Goal: Task Accomplishment & Management: Complete application form

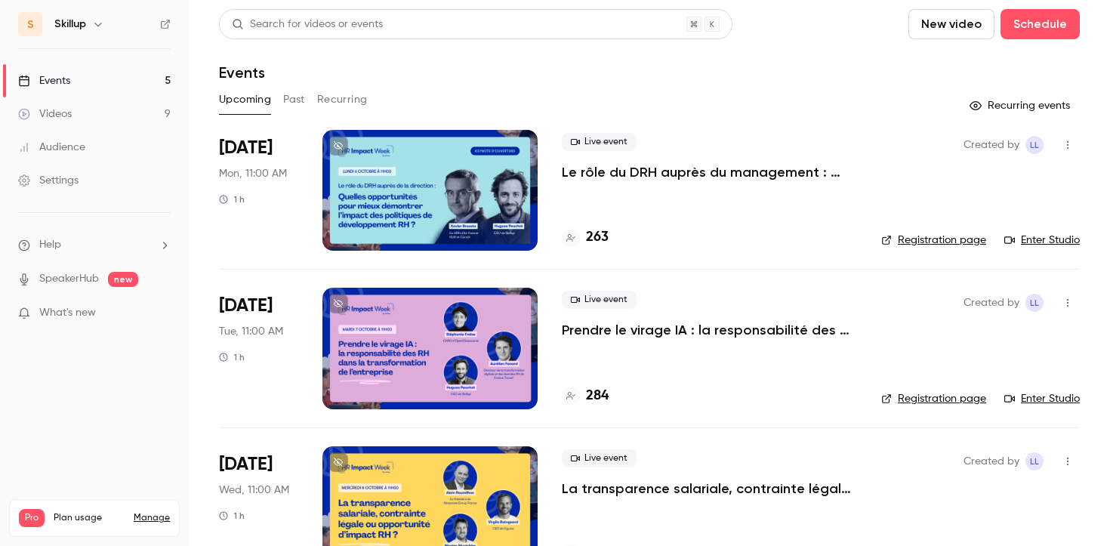
scroll to position [364, 0]
click at [717, 171] on p "Le rôle du DRH auprès du management : quelles opportunités pour mieux démontrer…" at bounding box center [709, 172] width 295 height 18
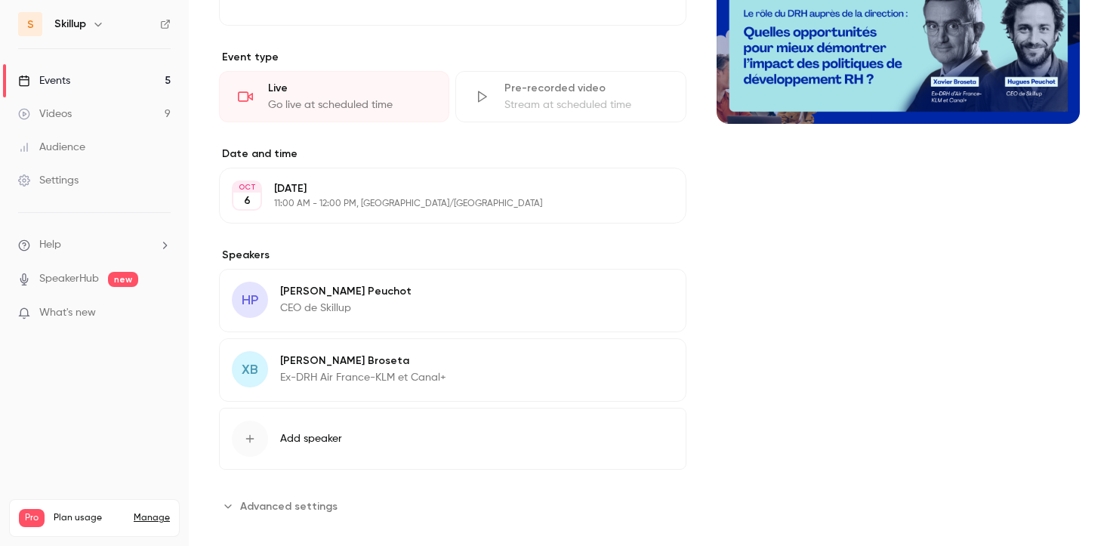
scroll to position [271, 0]
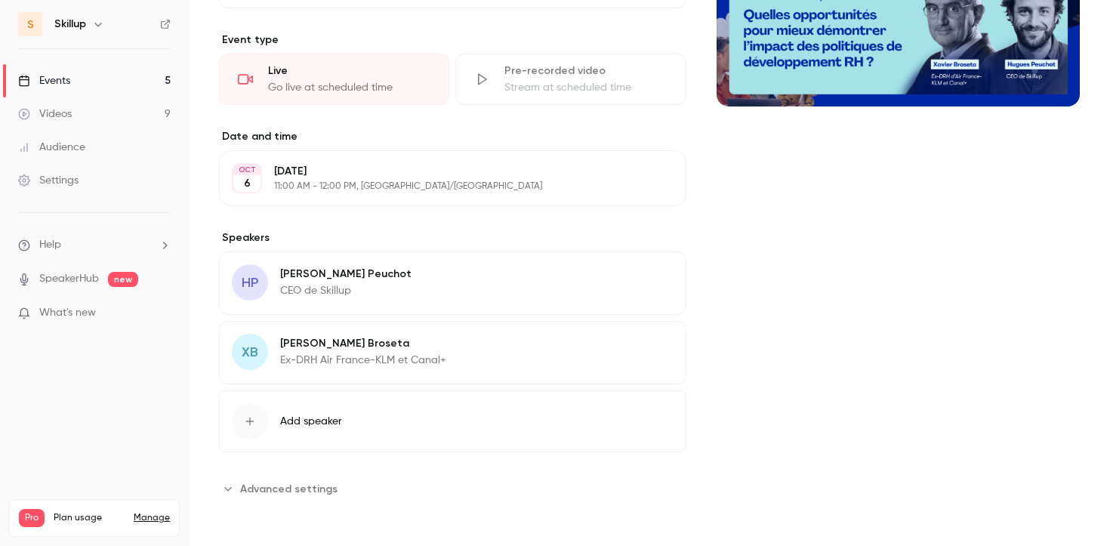
click at [634, 279] on icon "button" at bounding box center [631, 276] width 12 height 12
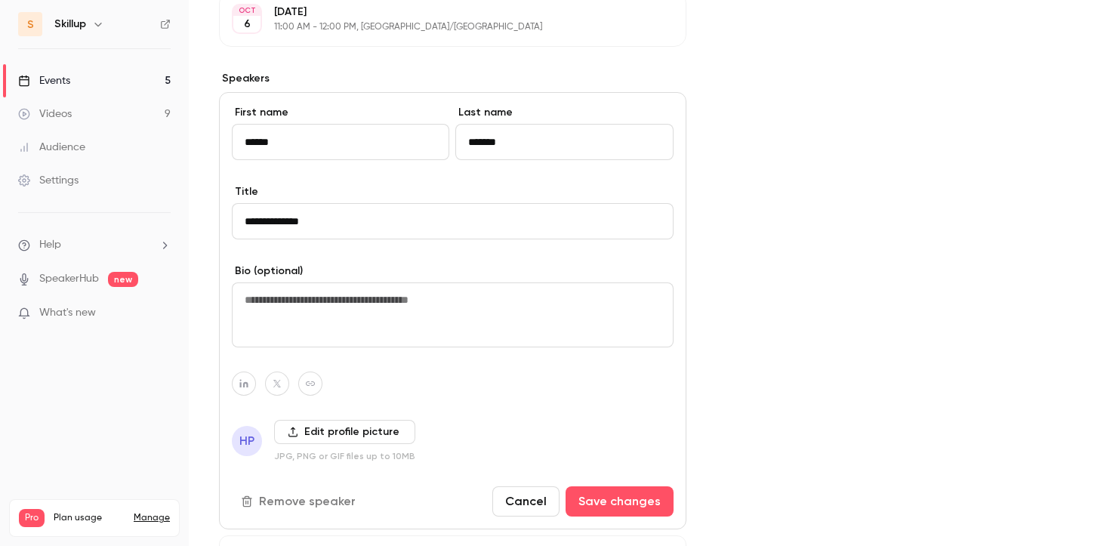
scroll to position [416, 0]
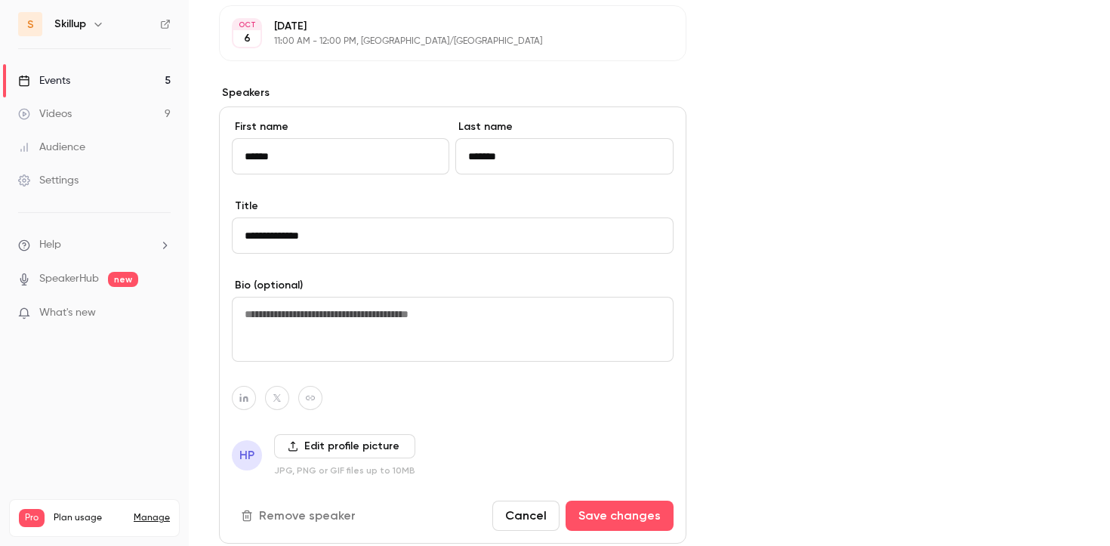
click at [298, 451] on label "Edit profile picture" at bounding box center [344, 446] width 141 height 24
click at [0, 0] on input "Edit profile picture" at bounding box center [0, 0] width 0 height 0
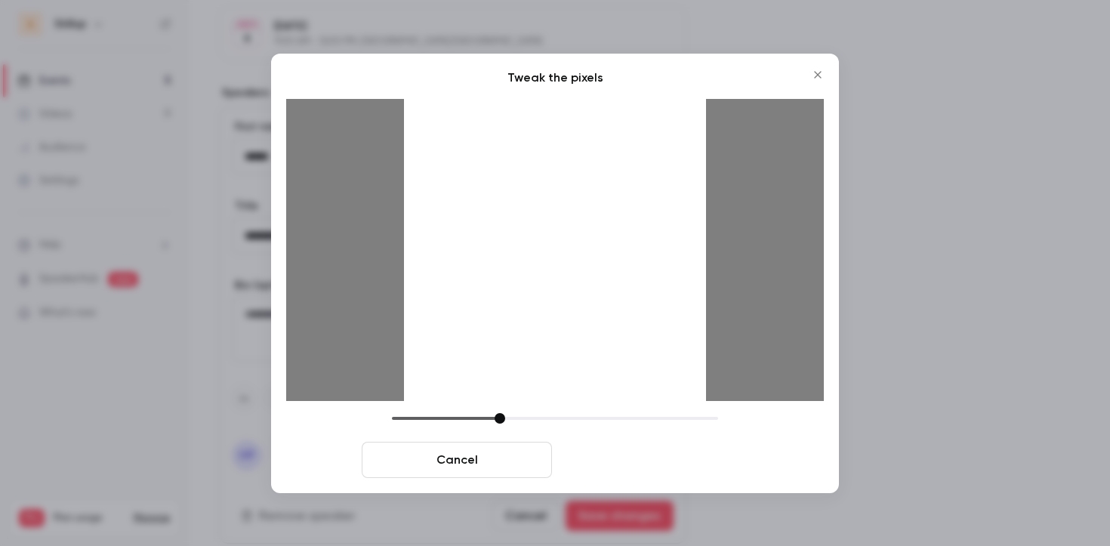
click at [607, 458] on button "Crop and save" at bounding box center [653, 460] width 190 height 36
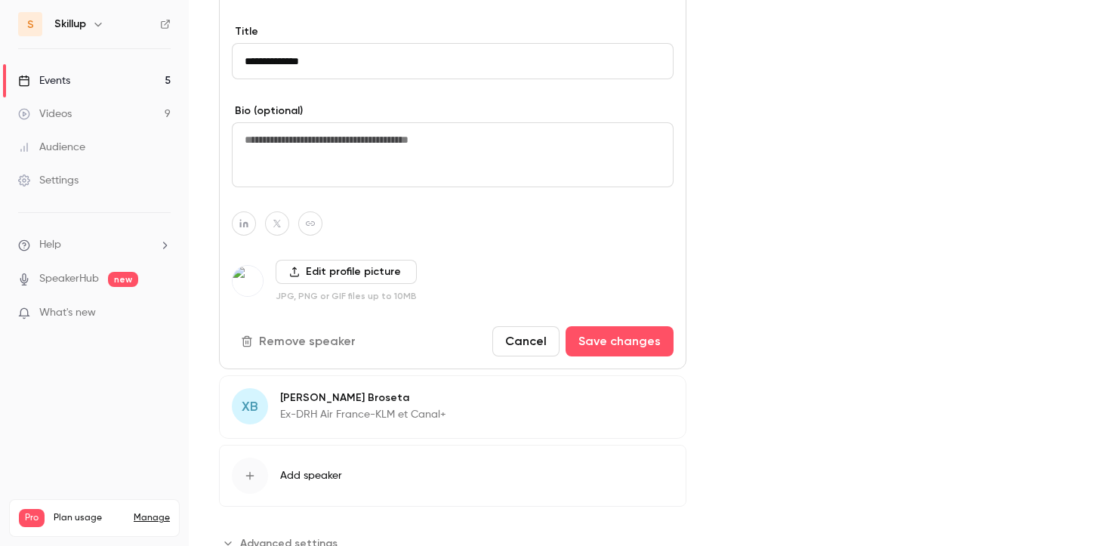
scroll to position [591, 0]
click at [593, 353] on button "Save changes" at bounding box center [620, 341] width 108 height 30
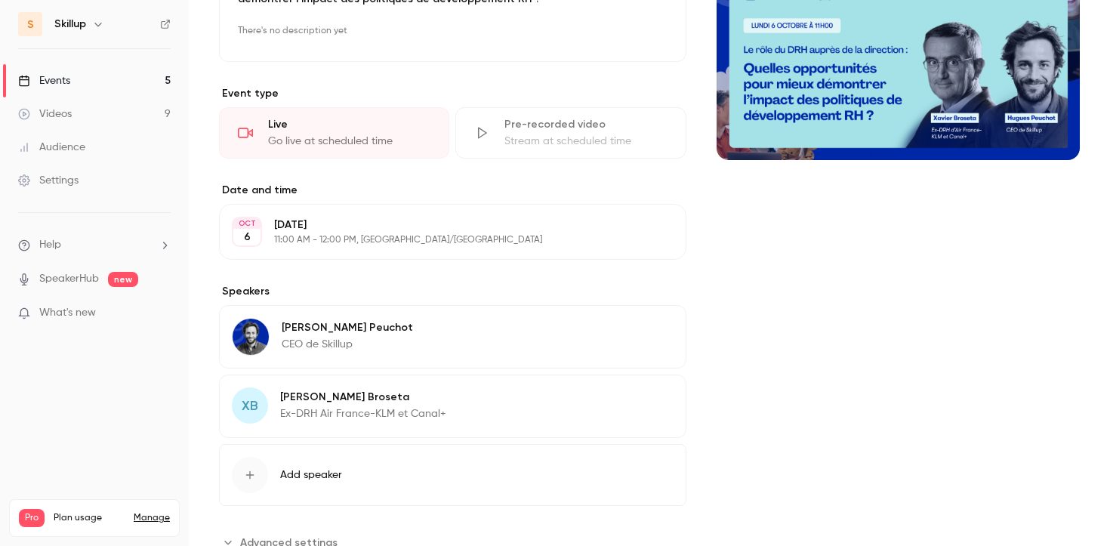
click at [332, 405] on div "[PERSON_NAME] Ex-DRH Air France-KLM et Canal+" at bounding box center [363, 405] width 166 height 36
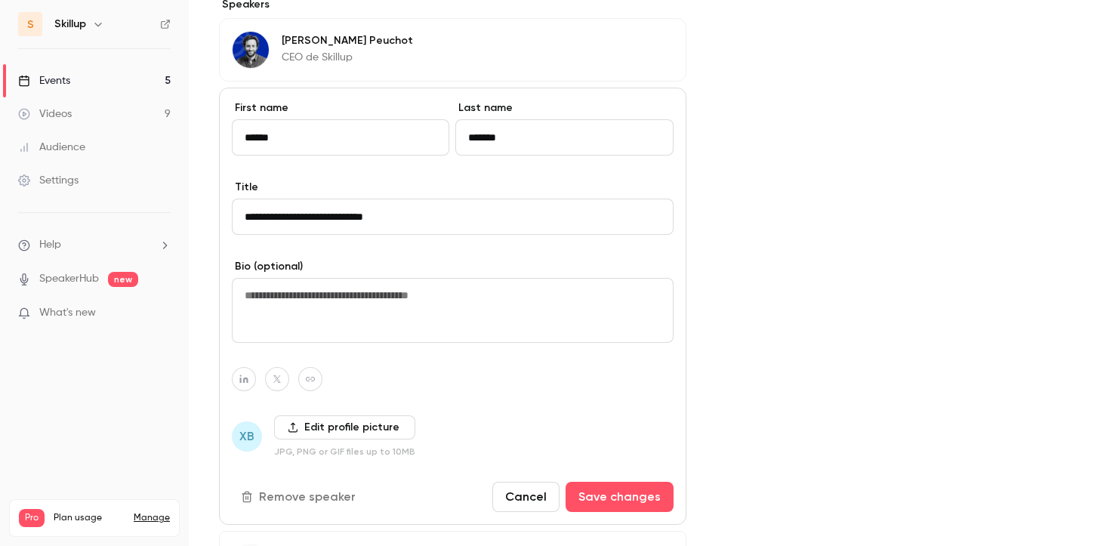
scroll to position [527, 0]
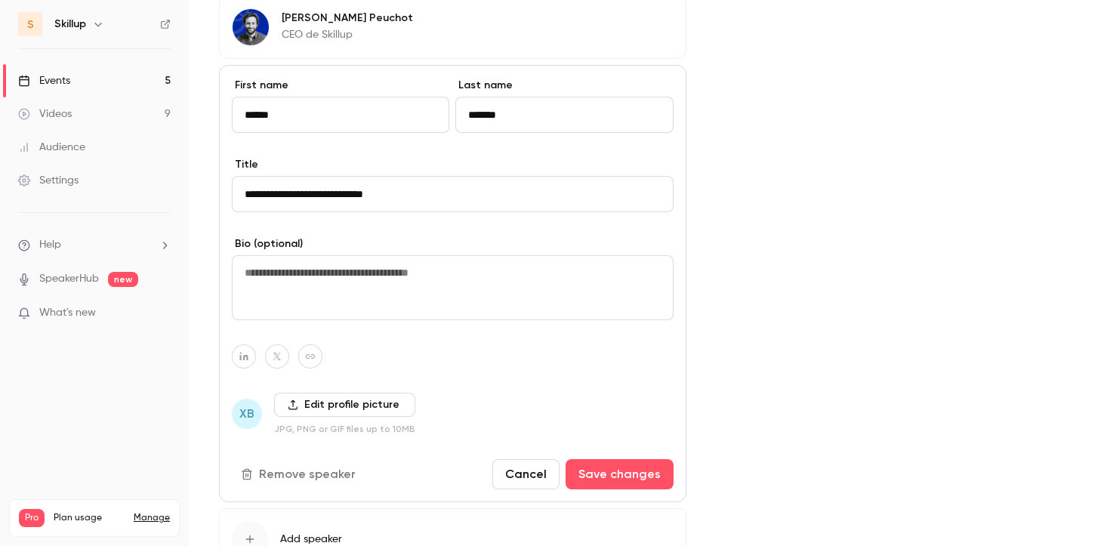
click at [315, 403] on label "Edit profile picture" at bounding box center [344, 405] width 141 height 24
click at [0, 0] on input "Edit profile picture" at bounding box center [0, 0] width 0 height 0
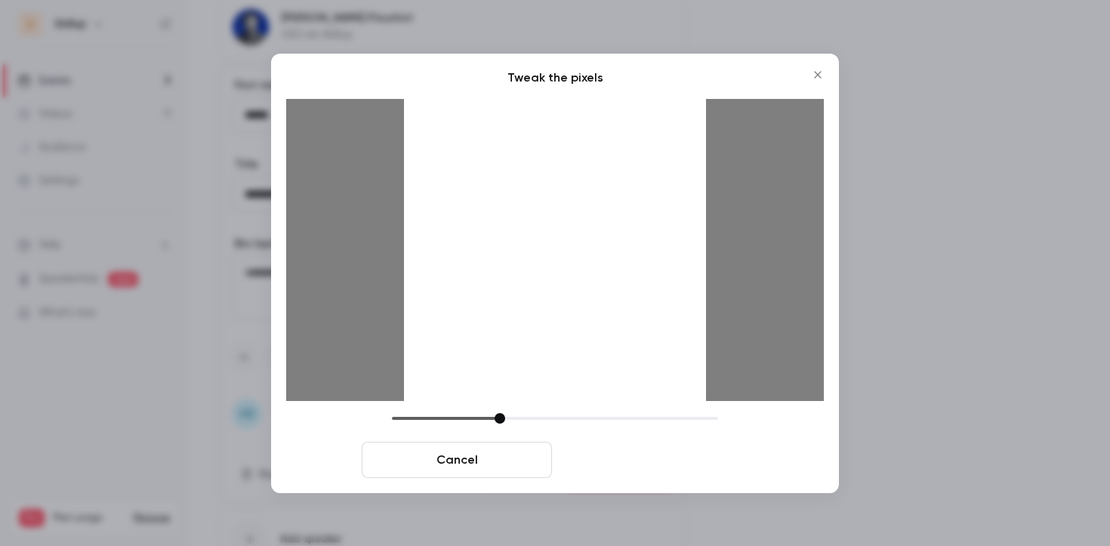
click at [610, 458] on button "Crop and save" at bounding box center [653, 460] width 190 height 36
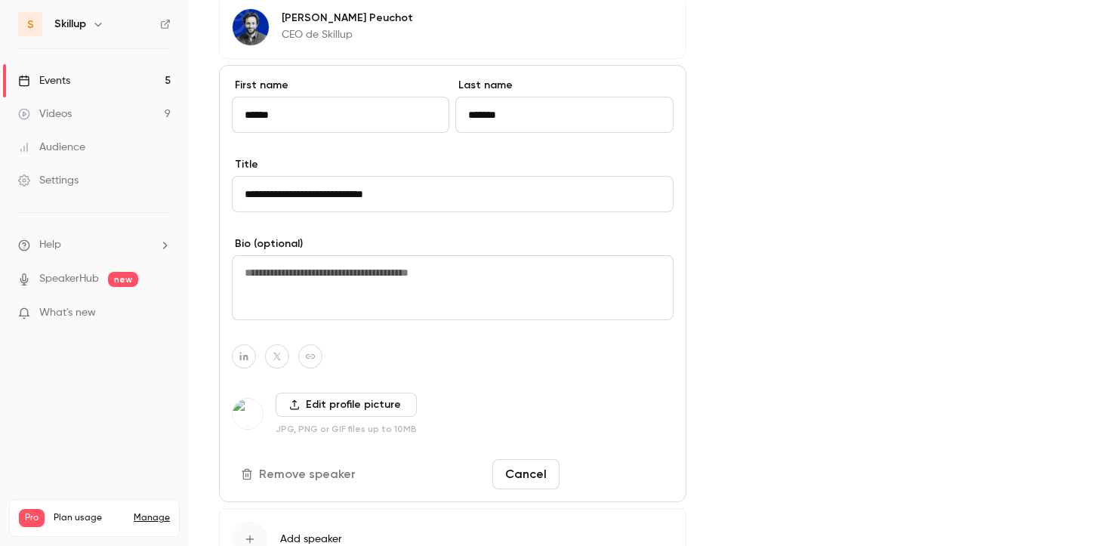
click at [610, 483] on button "Save changes" at bounding box center [620, 474] width 108 height 30
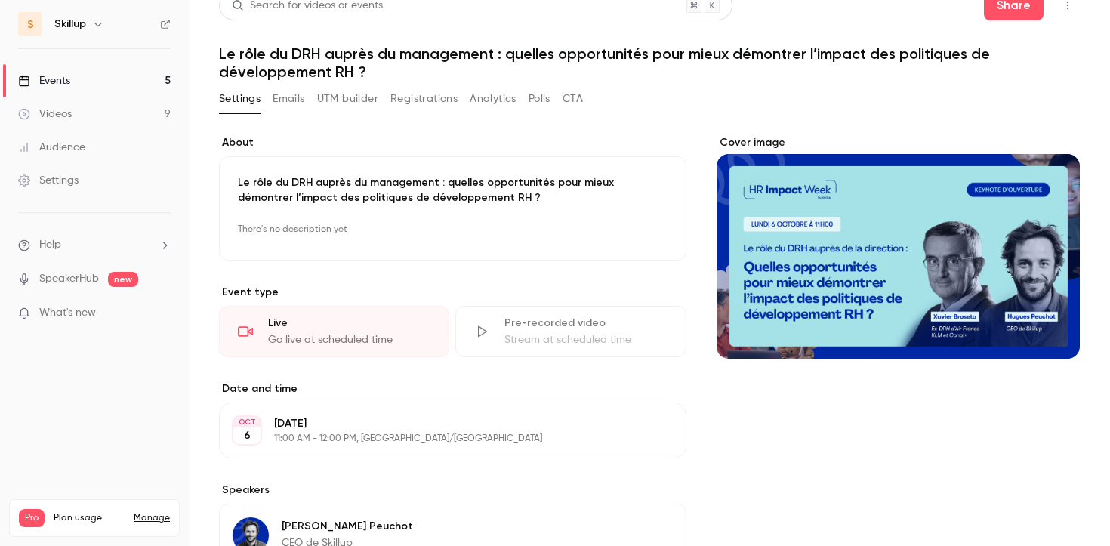
scroll to position [0, 0]
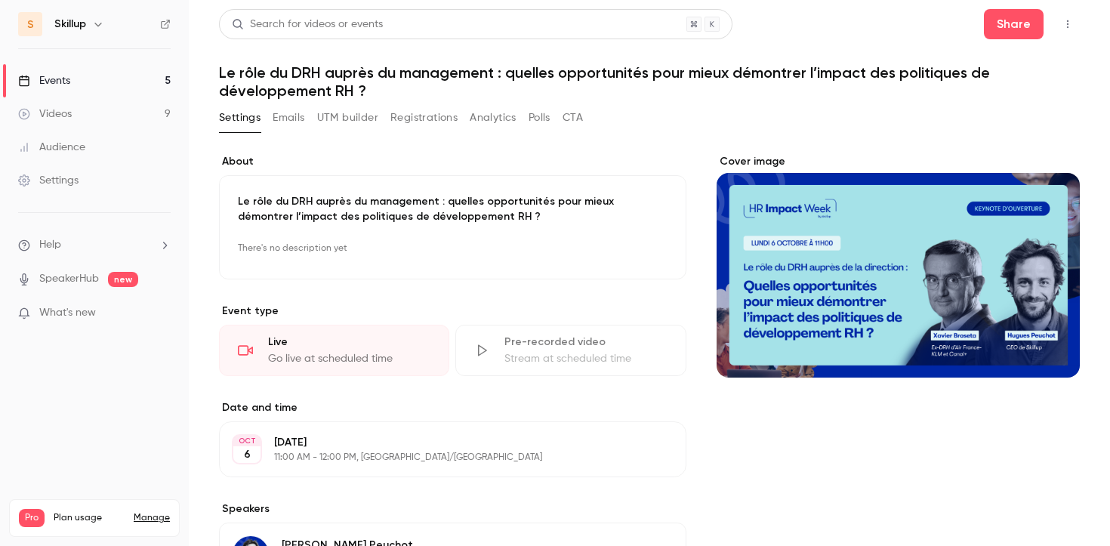
click at [1066, 23] on icon "button" at bounding box center [1068, 24] width 12 height 11
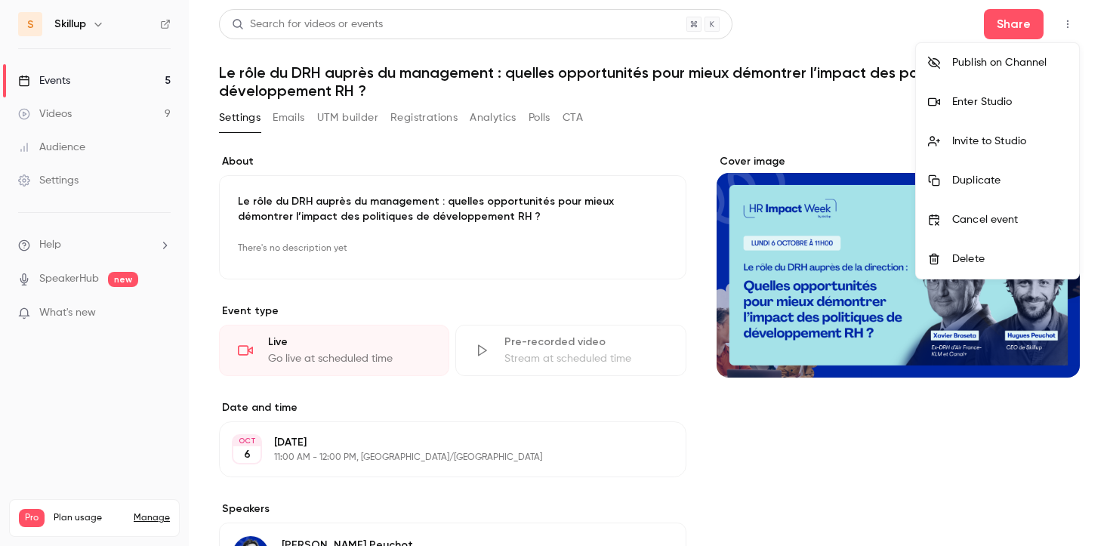
click at [983, 108] on div "Enter Studio" at bounding box center [1009, 101] width 115 height 15
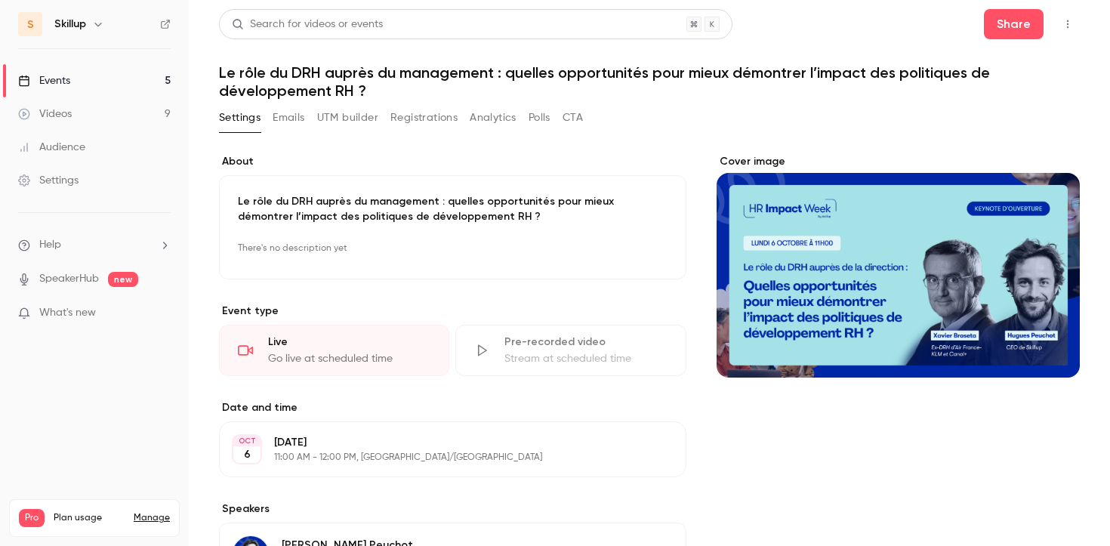
click at [288, 120] on button "Emails" at bounding box center [289, 118] width 32 height 24
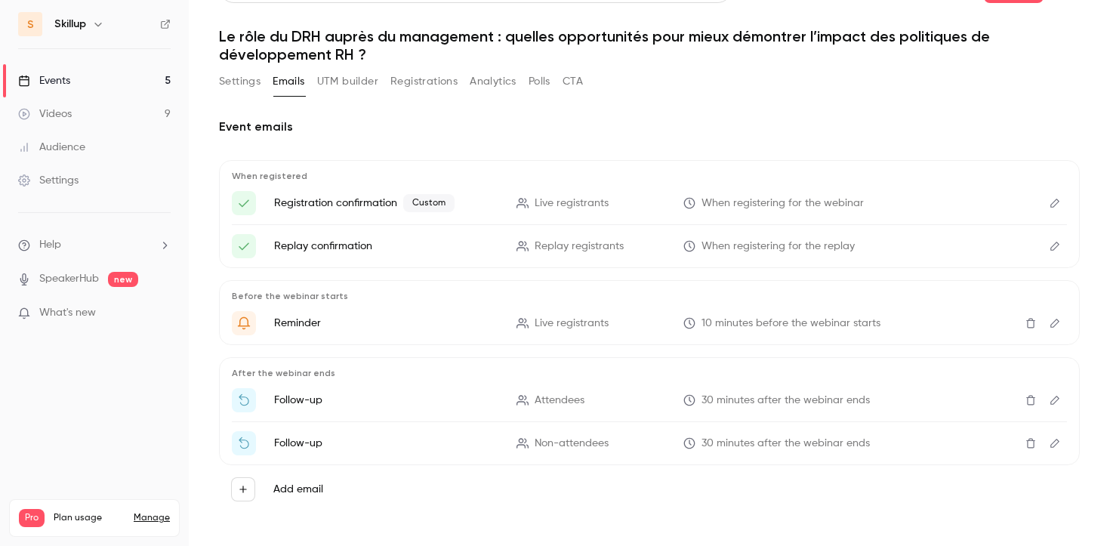
scroll to position [43, 0]
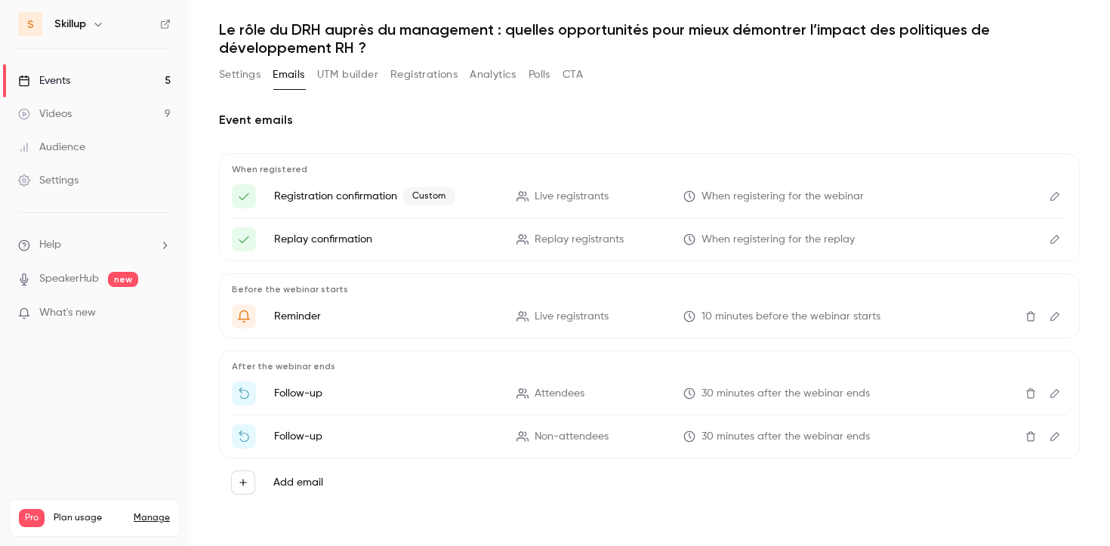
click at [247, 485] on icon "button" at bounding box center [243, 482] width 11 height 11
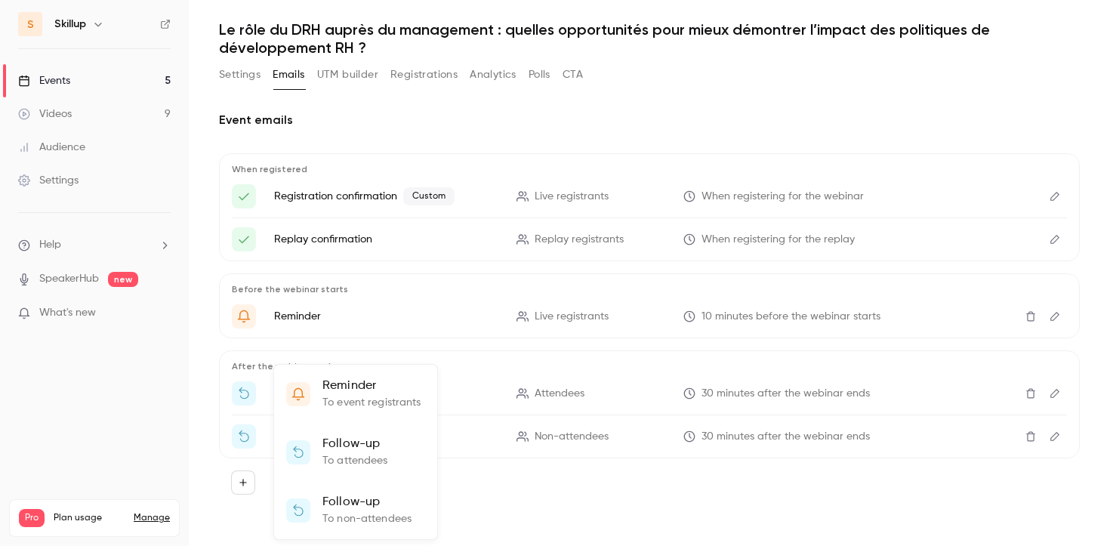
click at [350, 393] on p "Reminder" at bounding box center [371, 386] width 99 height 18
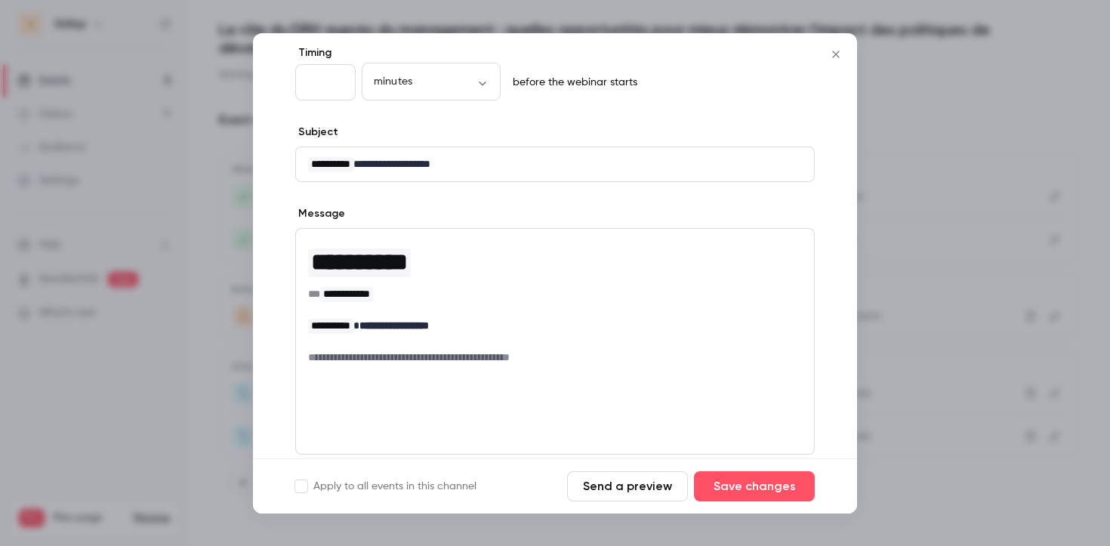
scroll to position [78, 0]
click at [833, 60] on icon "Close" at bounding box center [836, 54] width 18 height 12
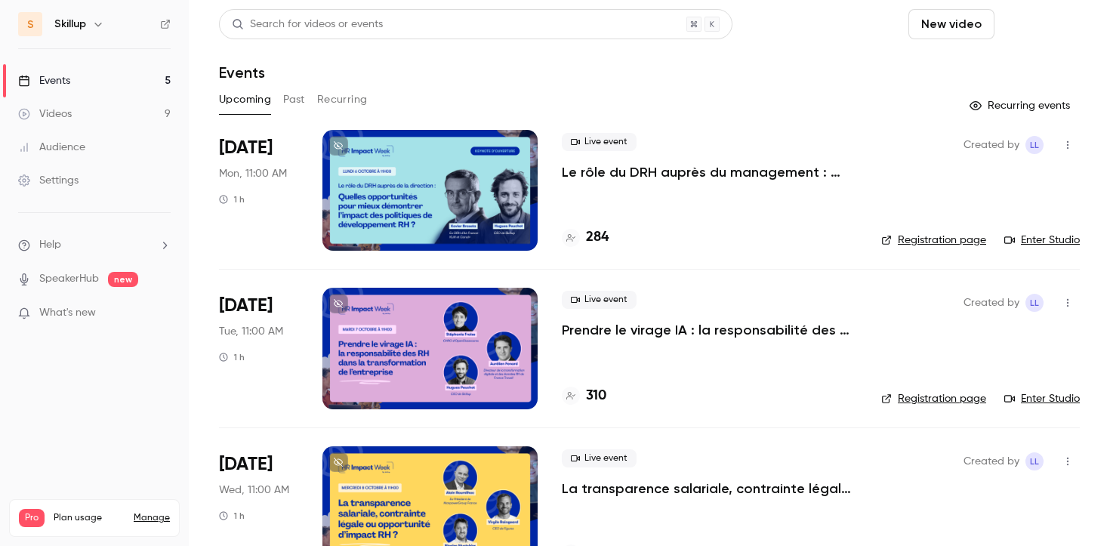
click at [1015, 20] on button "Schedule" at bounding box center [1040, 24] width 79 height 30
click at [967, 63] on div "One time event" at bounding box center [1009, 65] width 115 height 15
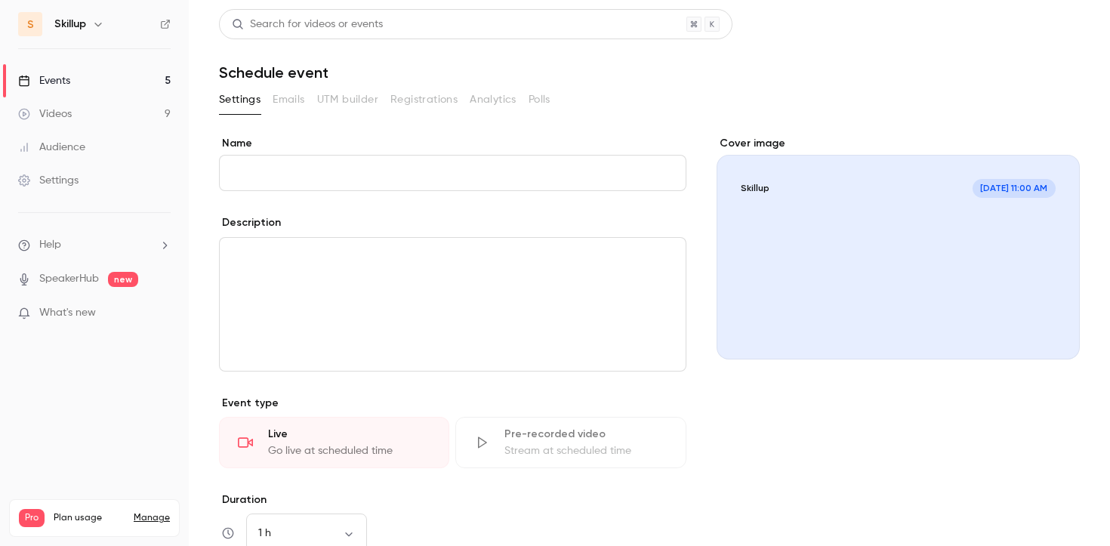
click at [452, 176] on input "Name" at bounding box center [453, 173] width 468 height 36
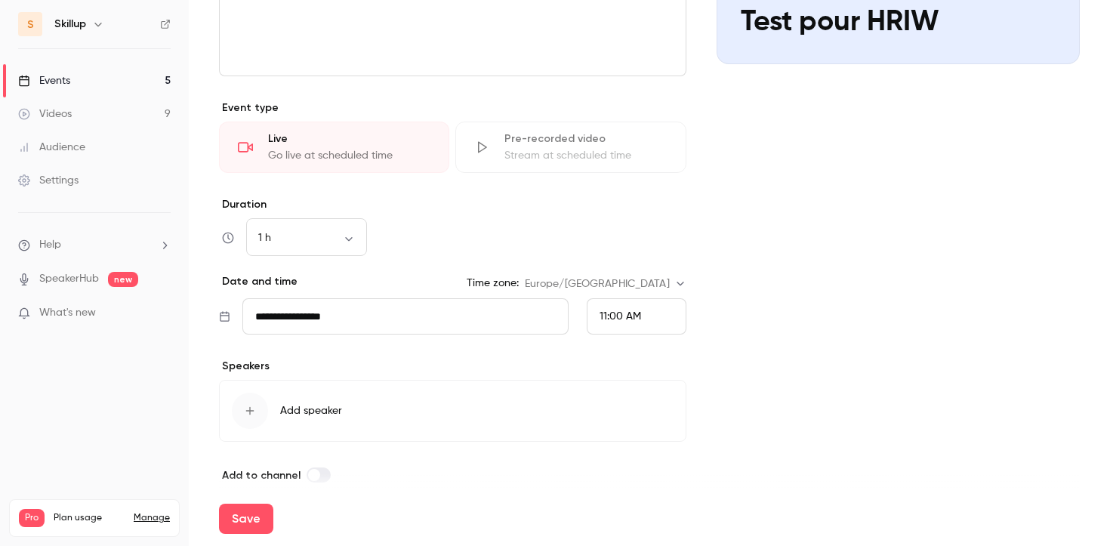
scroll to position [297, 0]
type input "**********"
click at [347, 318] on input "**********" at bounding box center [405, 315] width 326 height 36
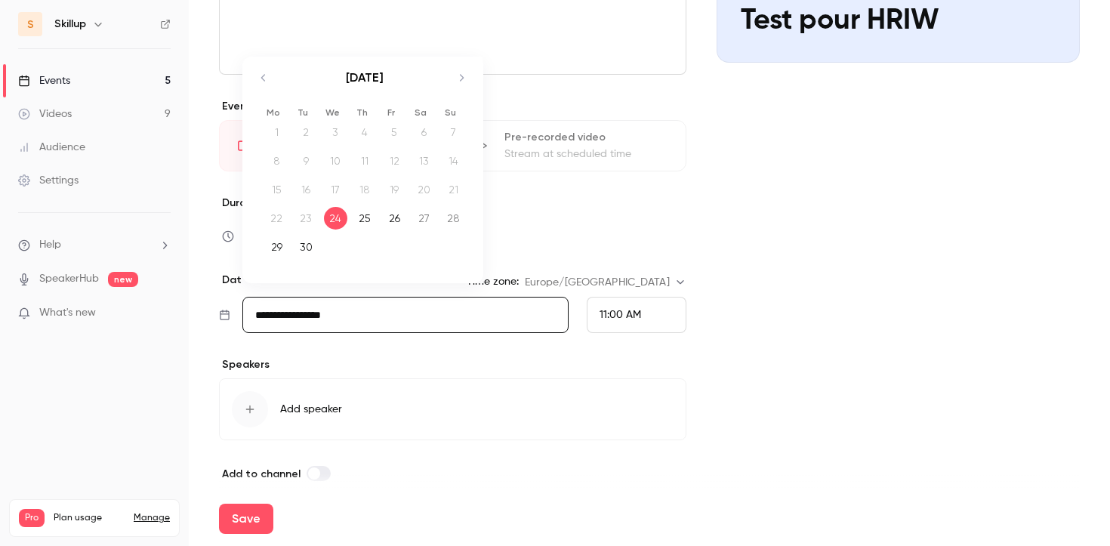
click at [463, 82] on icon "Move forward to switch to the next month." at bounding box center [461, 78] width 18 height 18
click at [356, 134] on div "2" at bounding box center [364, 132] width 23 height 23
type input "**********"
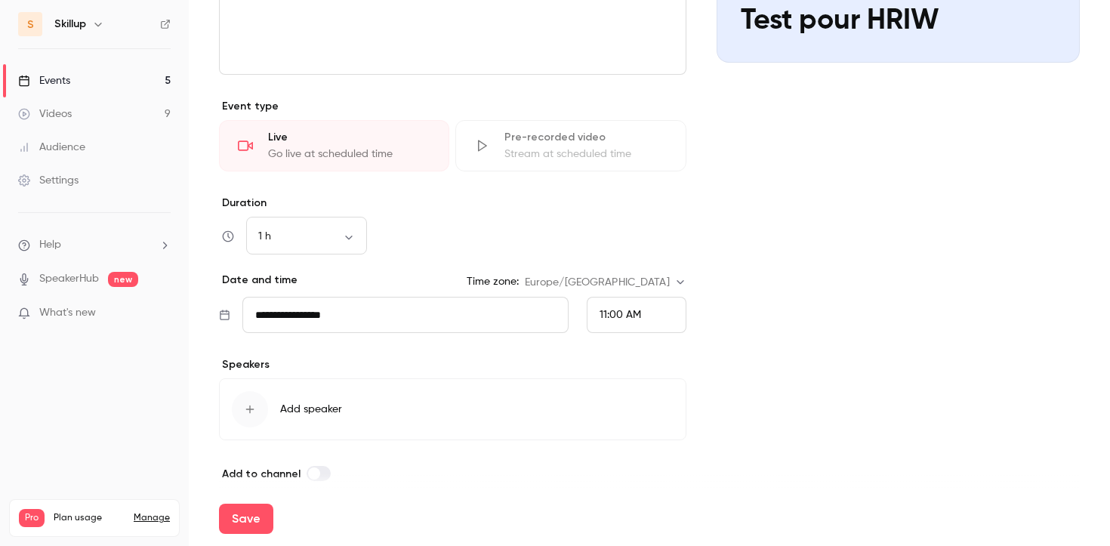
scroll to position [312, 0]
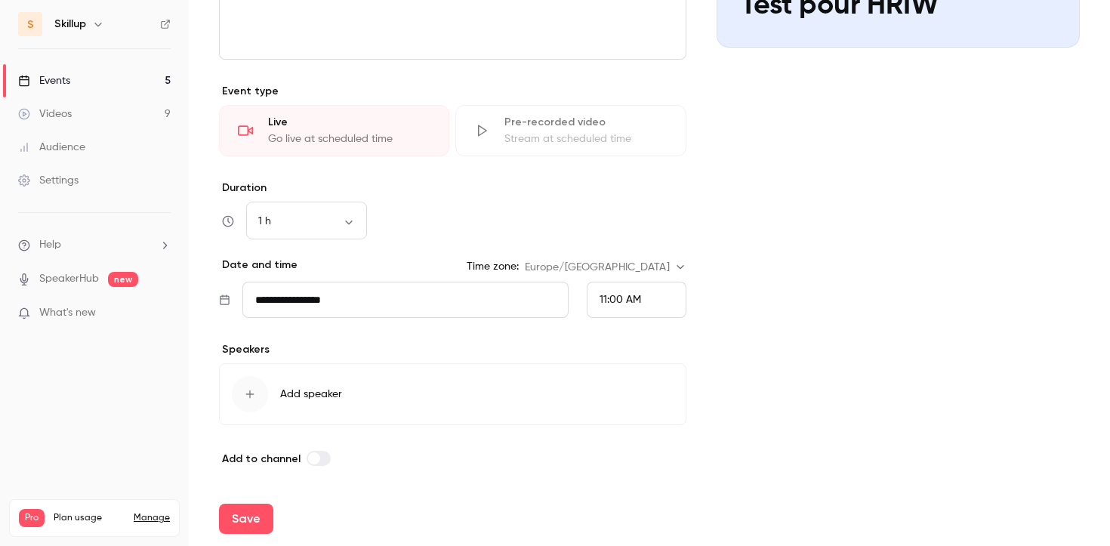
click at [467, 387] on button "Add speaker" at bounding box center [453, 394] width 468 height 62
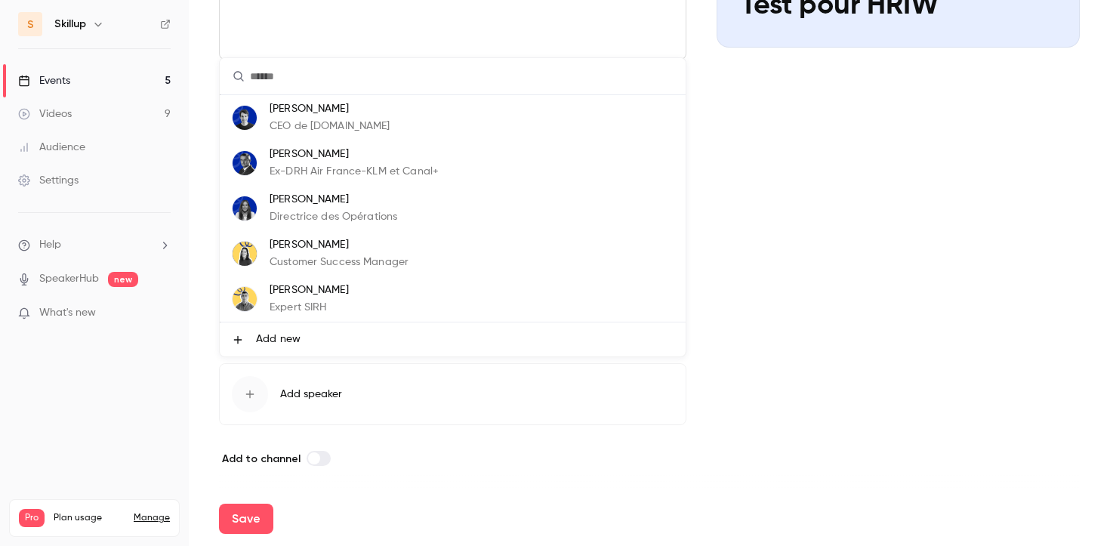
click at [276, 341] on span "Add new" at bounding box center [278, 340] width 45 height 16
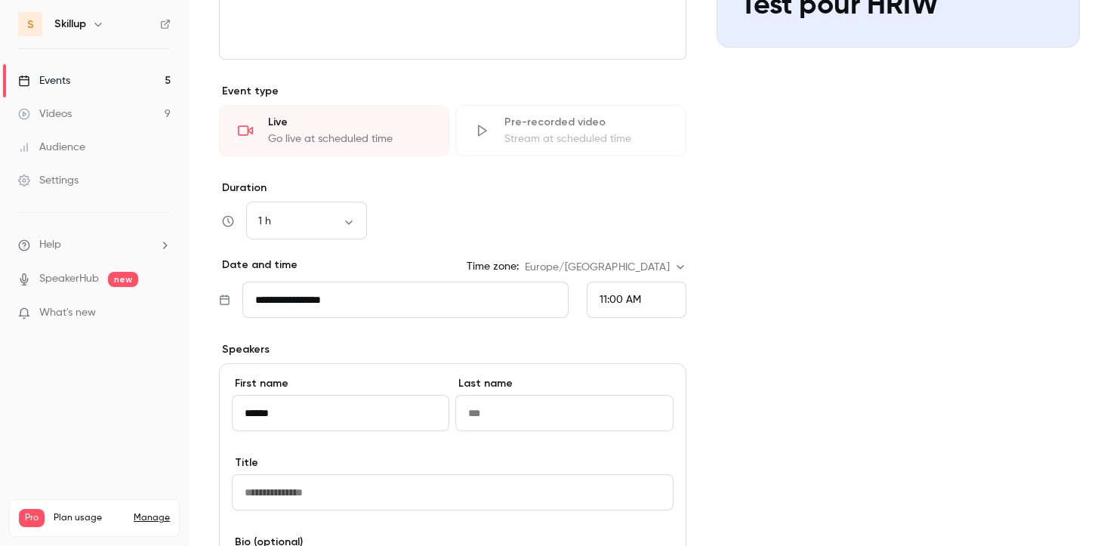
type input "******"
click at [506, 418] on input "Last name" at bounding box center [564, 413] width 218 height 36
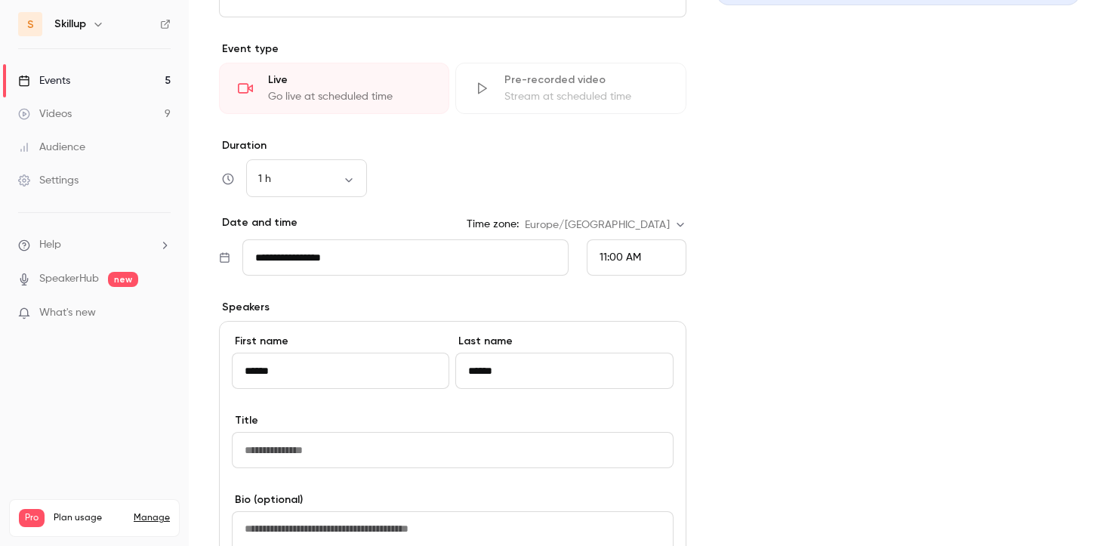
scroll to position [369, 0]
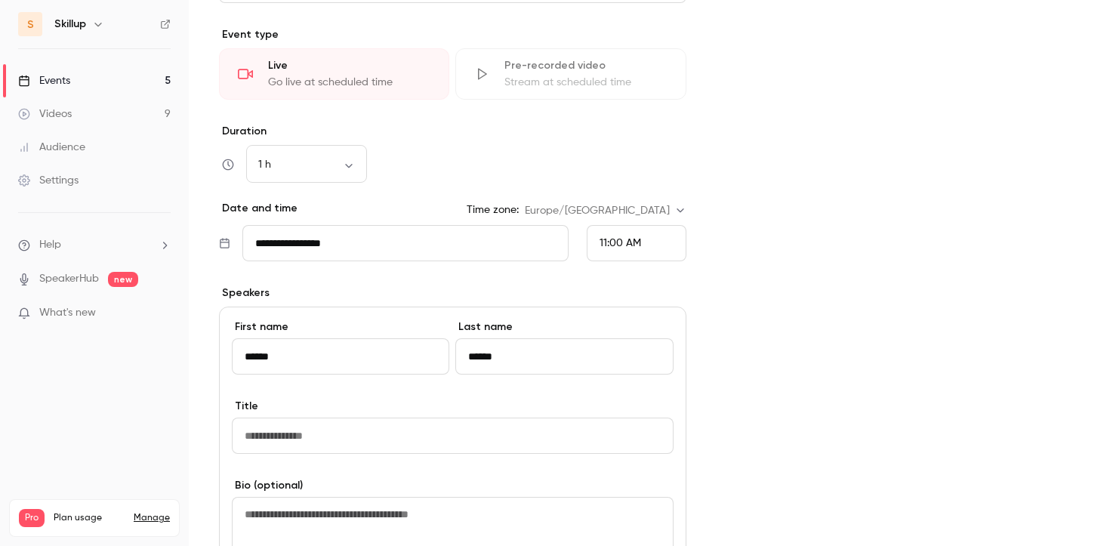
type input "******"
click at [495, 437] on input "Title" at bounding box center [453, 436] width 442 height 36
type input "*"
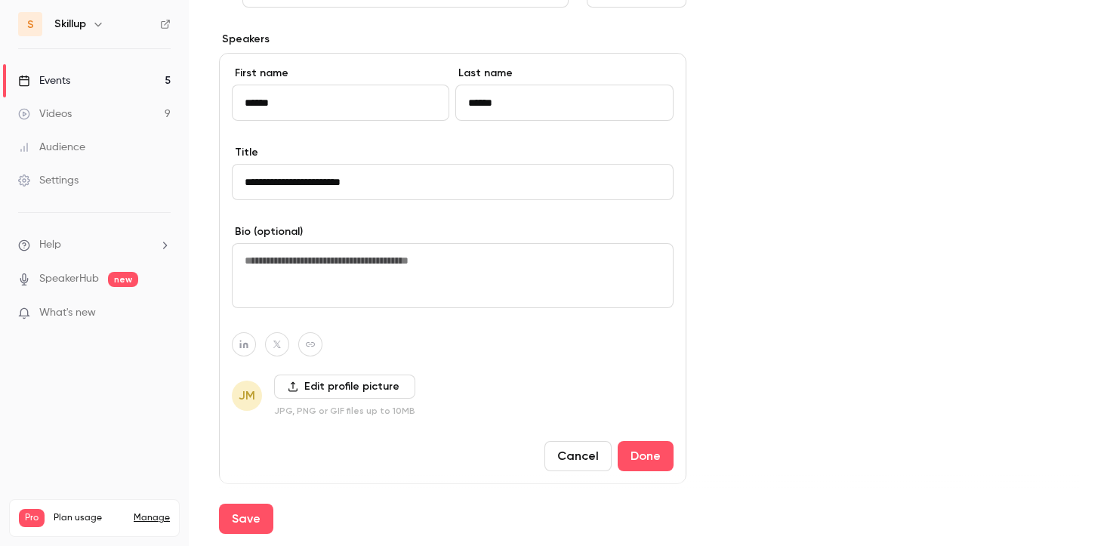
scroll to position [626, 0]
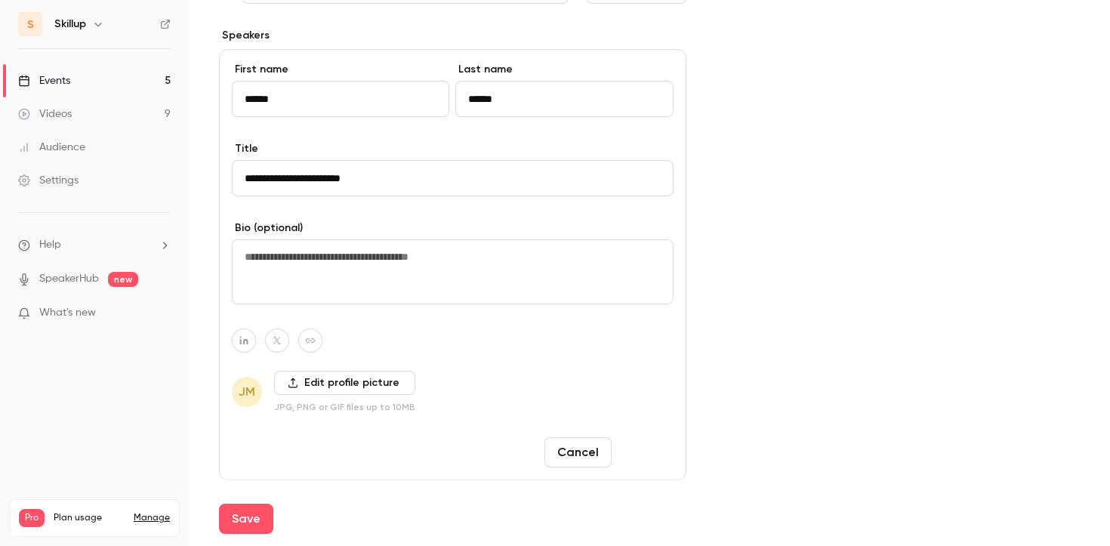
type input "**********"
click at [647, 443] on button "Done" at bounding box center [646, 452] width 56 height 30
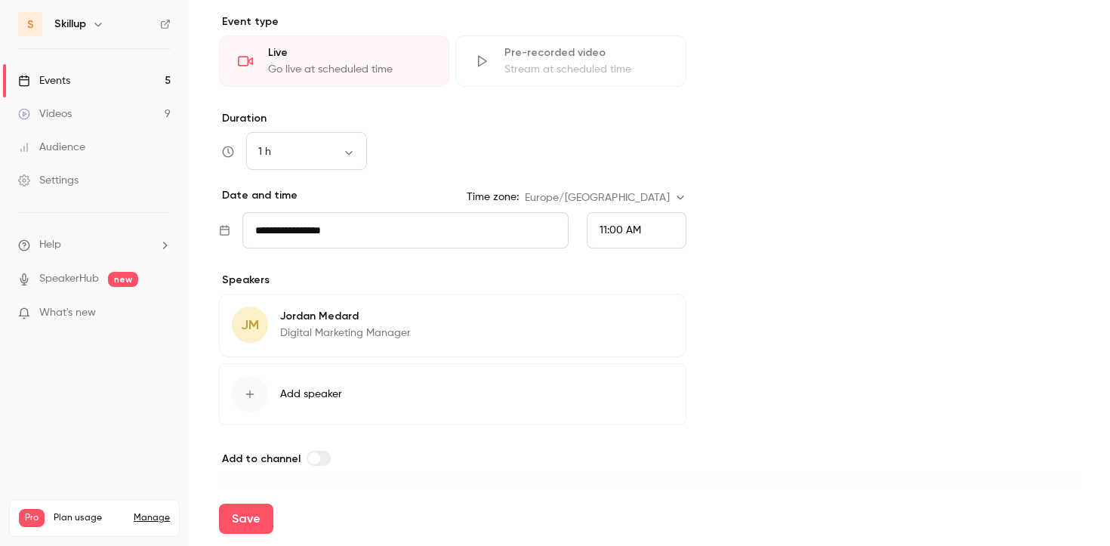
click at [363, 383] on button "Add speaker" at bounding box center [453, 394] width 468 height 62
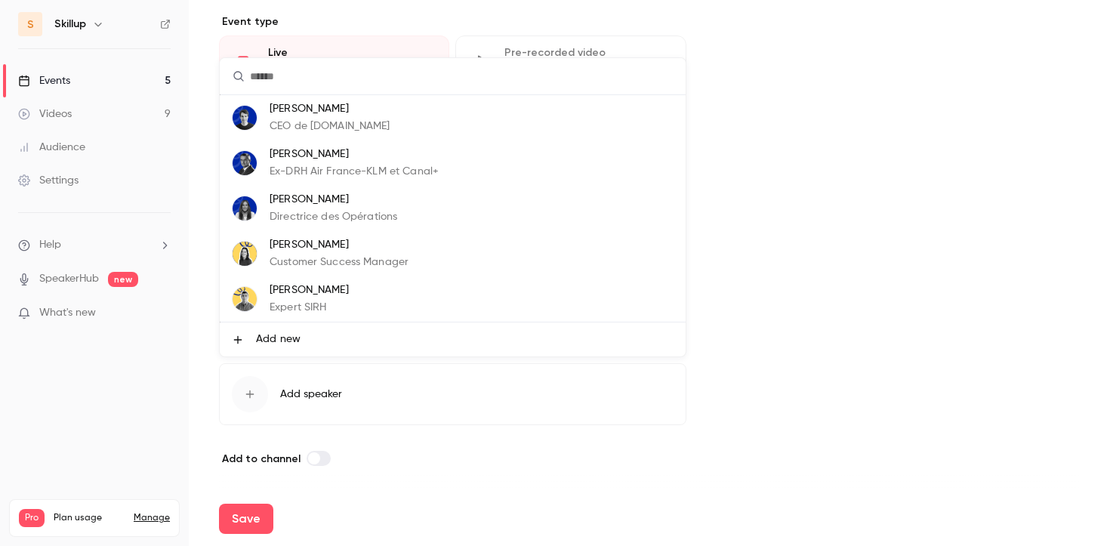
click at [304, 341] on li "Add new" at bounding box center [453, 339] width 466 height 34
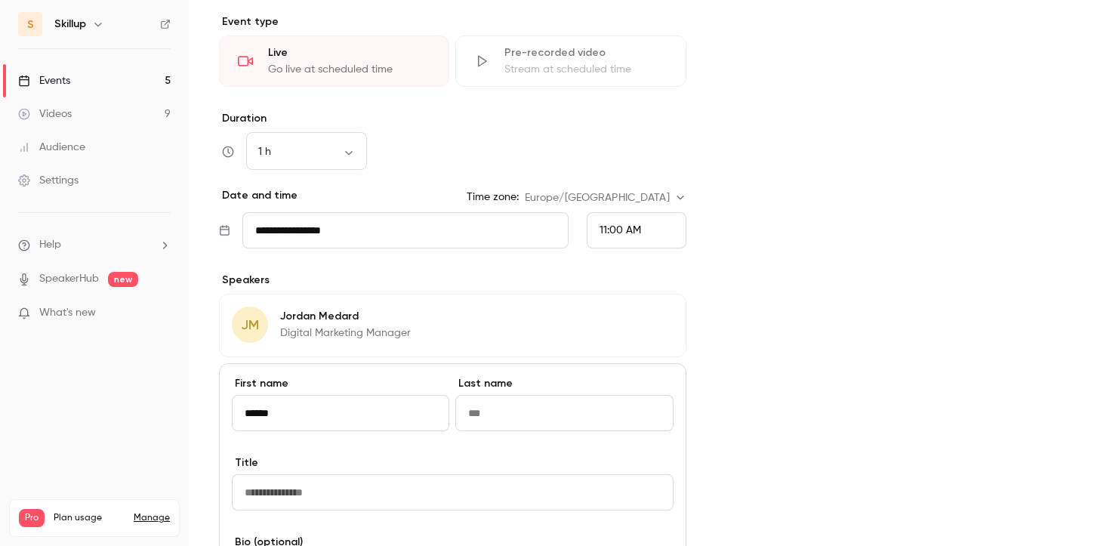
type input "******"
click at [505, 411] on input "Last name" at bounding box center [564, 413] width 218 height 36
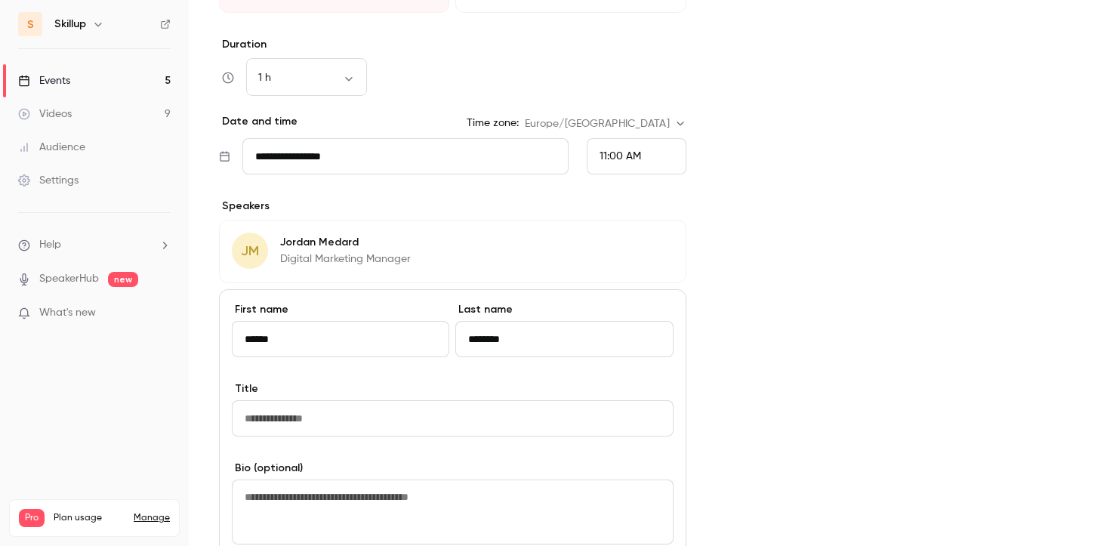
scroll to position [466, 0]
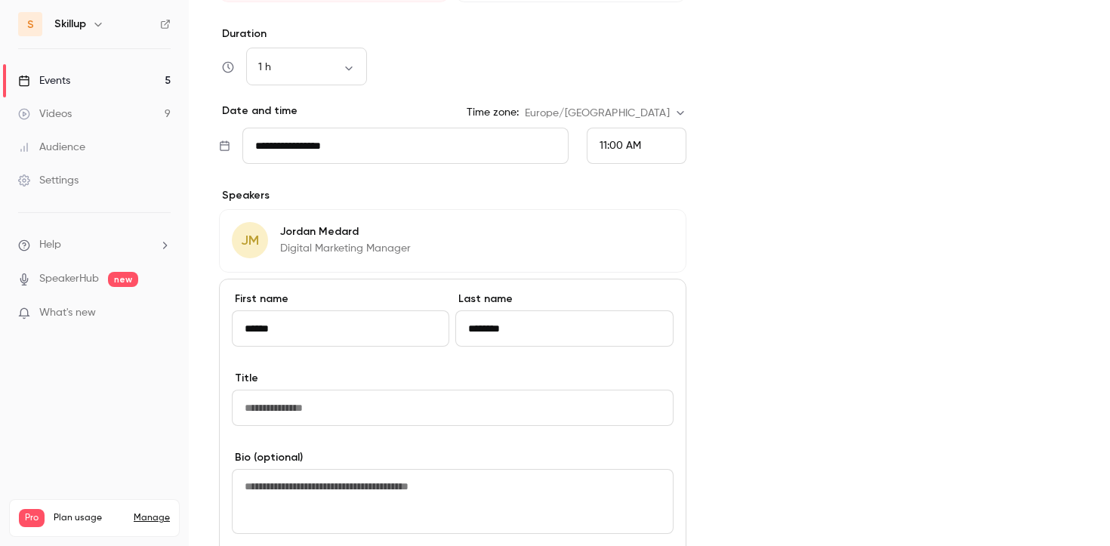
type input "********"
click at [497, 409] on input "Title" at bounding box center [453, 408] width 442 height 36
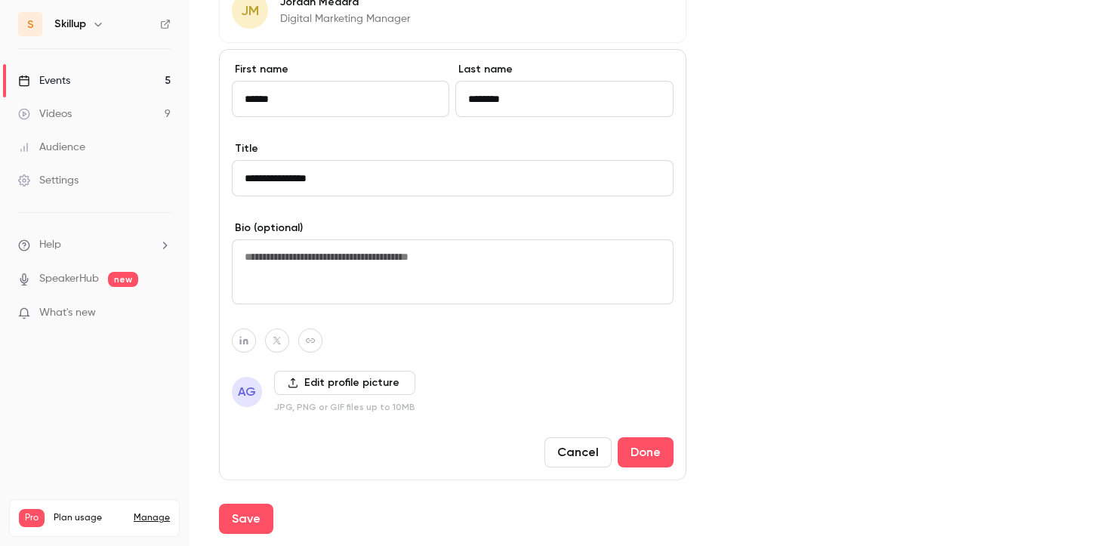
scroll to position [700, 0]
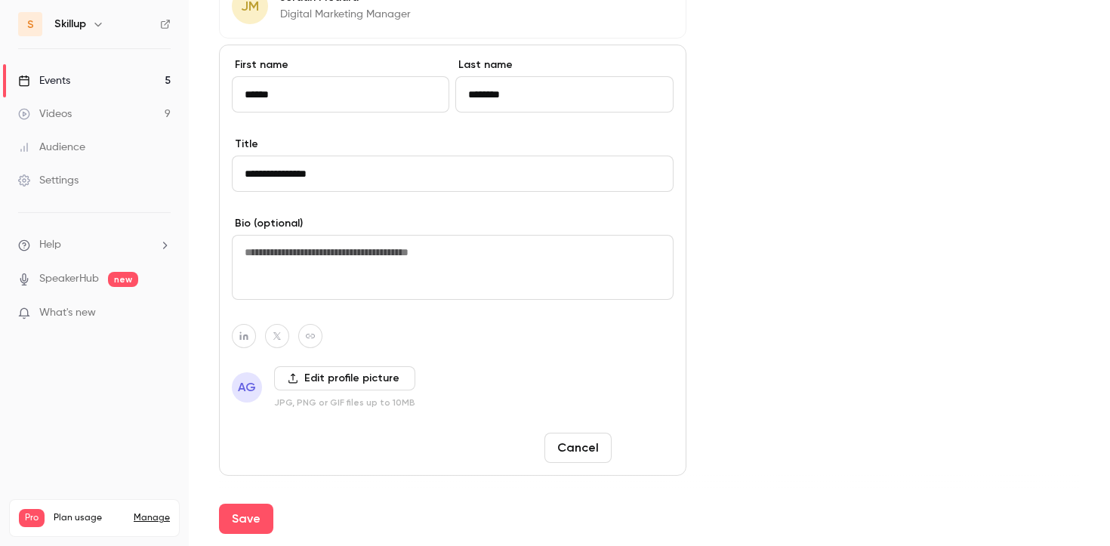
type input "**********"
click at [653, 453] on button "Done" at bounding box center [646, 448] width 56 height 30
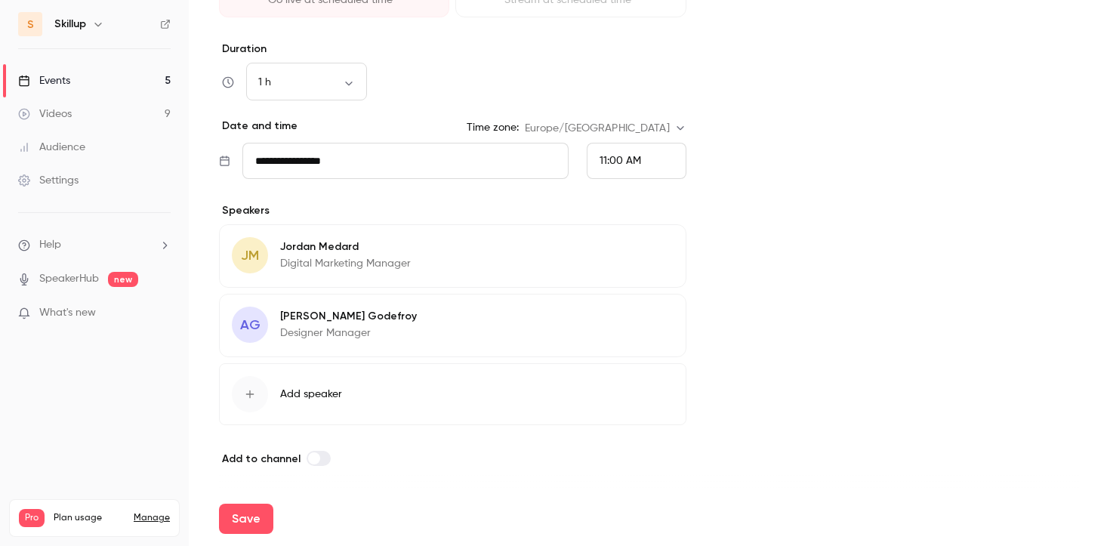
scroll to position [451, 0]
click at [260, 517] on button "Save" at bounding box center [246, 519] width 54 height 30
type input "**********"
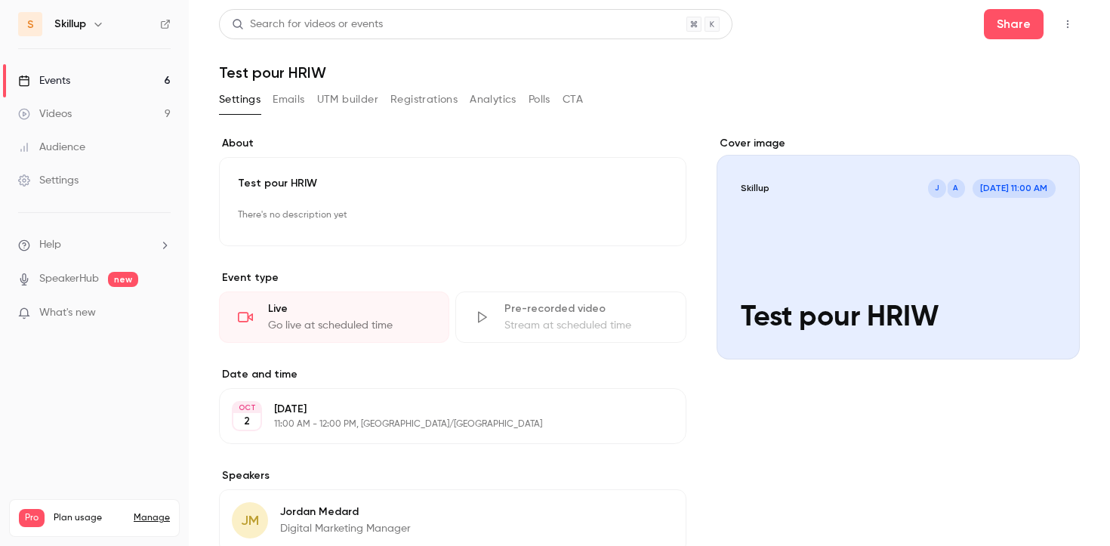
click at [1066, 26] on icon "button" at bounding box center [1068, 24] width 12 height 11
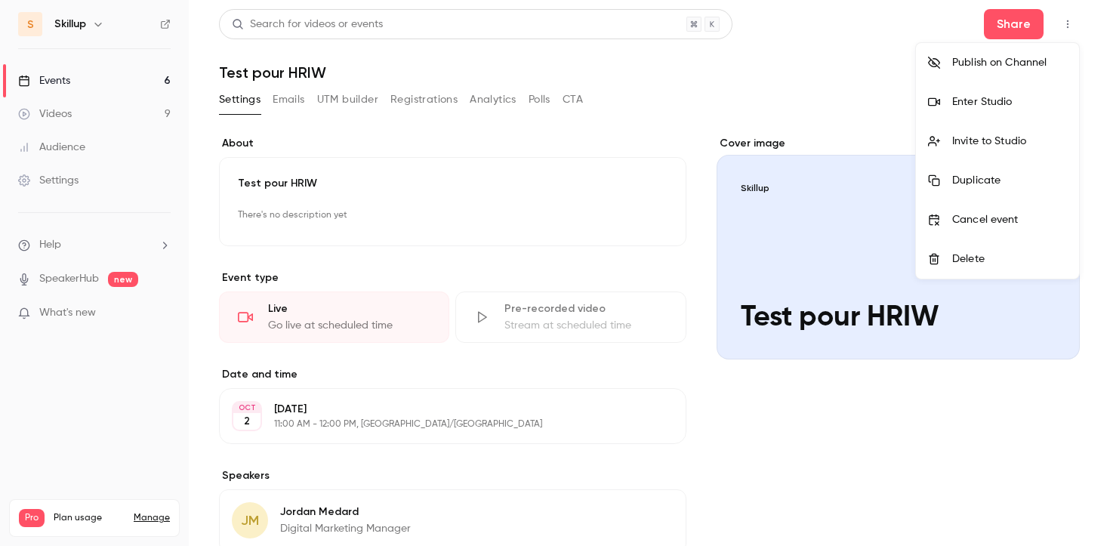
click at [1026, 134] on div "Invite to Studio" at bounding box center [1009, 141] width 115 height 15
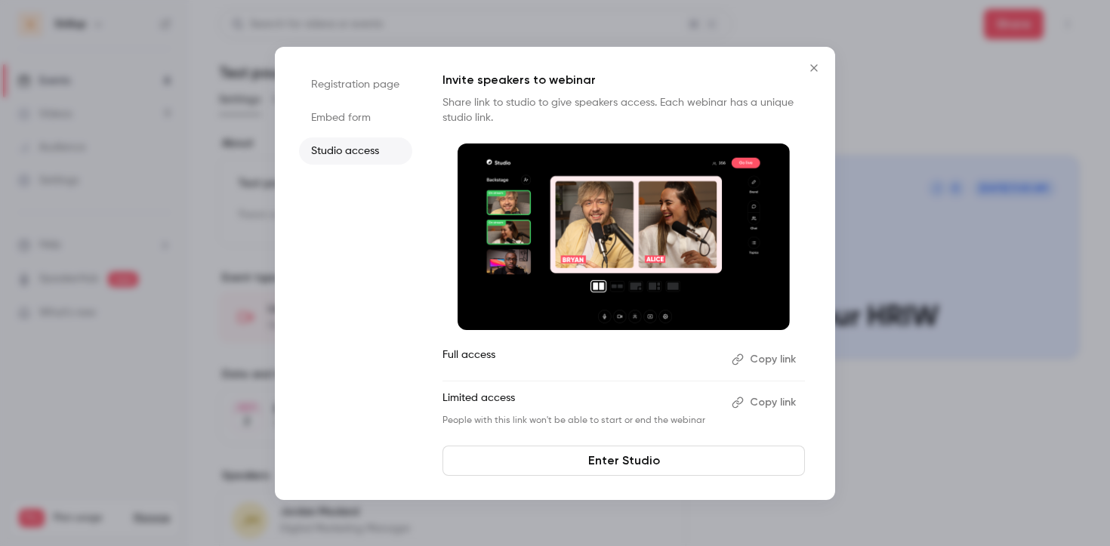
click at [775, 363] on button "Copy link" at bounding box center [765, 359] width 79 height 24
